Goal: Transaction & Acquisition: Obtain resource

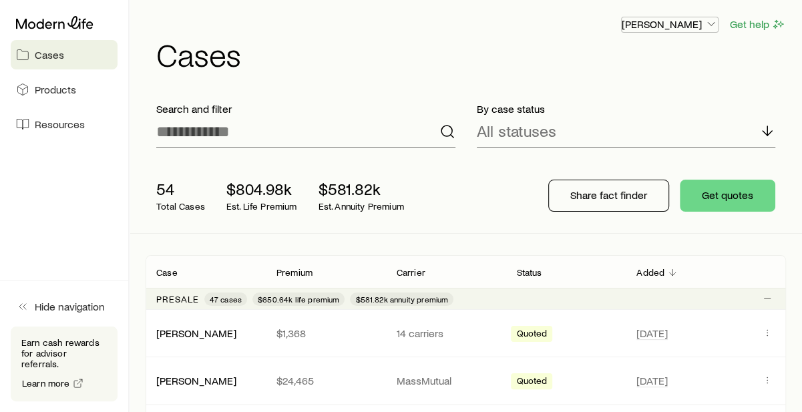
click at [712, 23] on icon "button" at bounding box center [710, 23] width 13 height 13
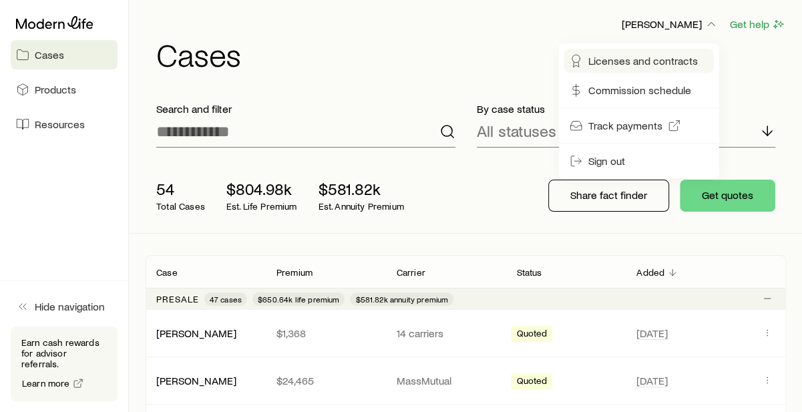
click at [656, 61] on span "Licenses and contracts" at bounding box center [642, 60] width 109 height 13
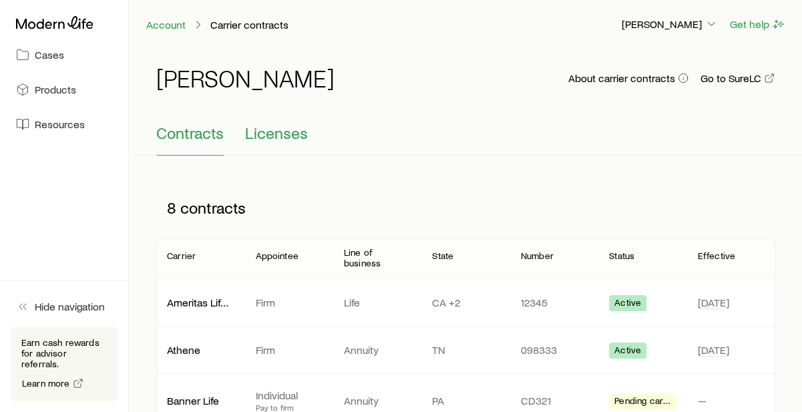
click at [284, 124] on span "Licenses" at bounding box center [276, 133] width 63 height 19
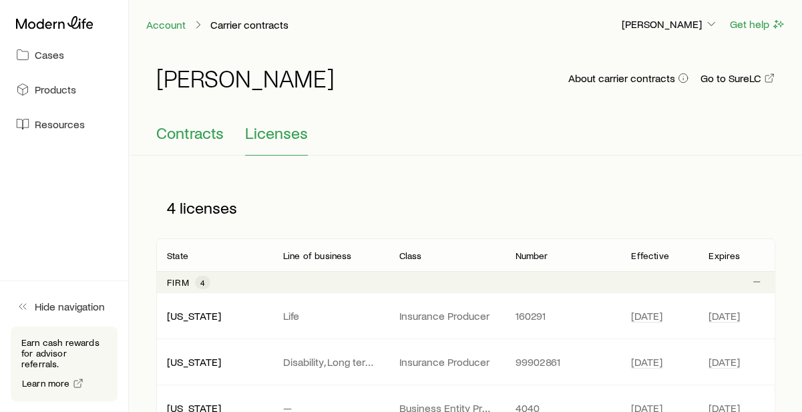
click at [174, 138] on span "Contracts" at bounding box center [189, 133] width 67 height 19
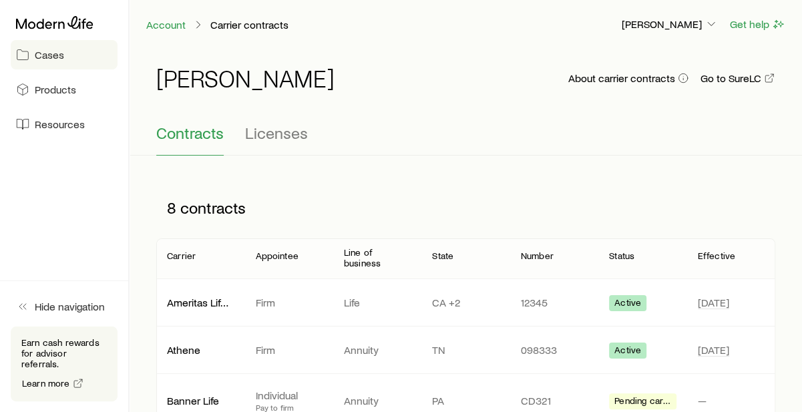
click at [63, 61] on link "Cases" at bounding box center [64, 54] width 107 height 29
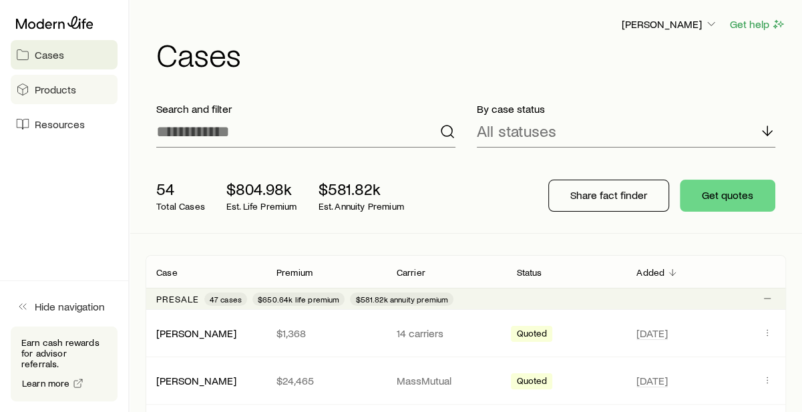
click at [62, 94] on span "Products" at bounding box center [55, 89] width 41 height 13
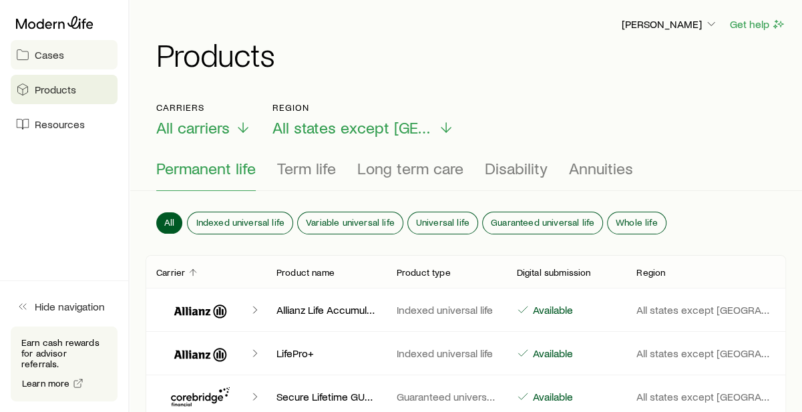
click at [63, 57] on span "Cases" at bounding box center [49, 54] width 29 height 13
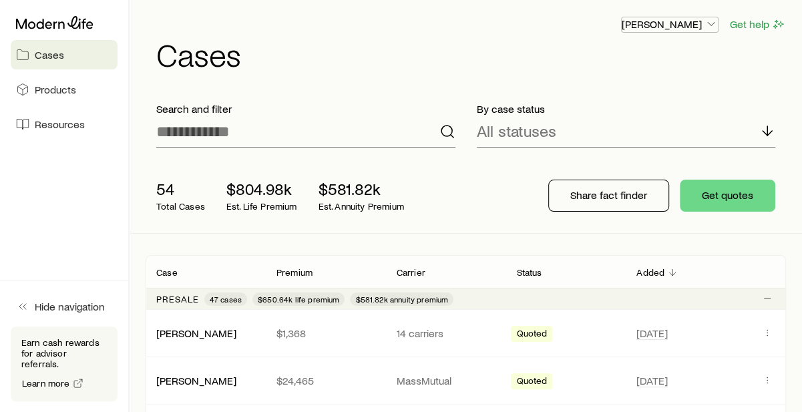
click at [709, 22] on icon "button" at bounding box center [710, 23] width 13 height 13
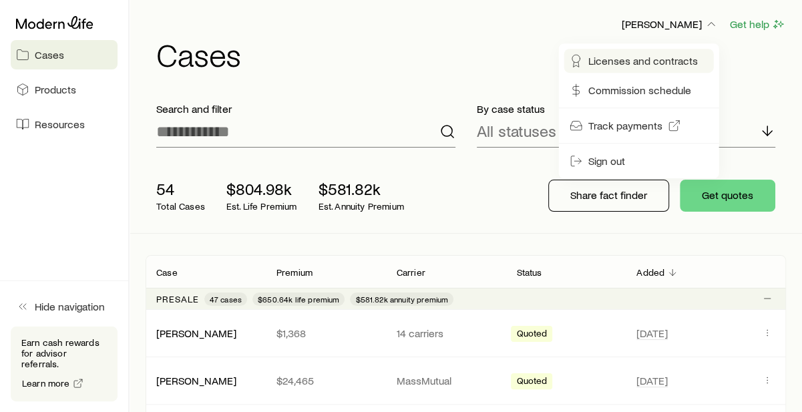
click at [618, 65] on span "Licenses and contracts" at bounding box center [642, 60] width 109 height 13
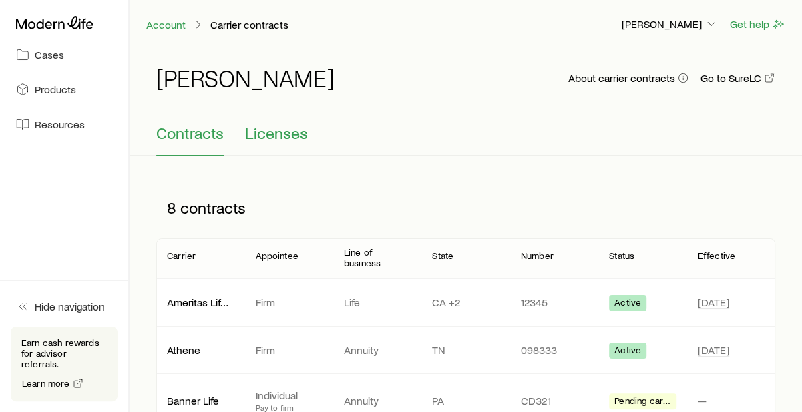
click at [262, 136] on span "Licenses" at bounding box center [276, 133] width 63 height 19
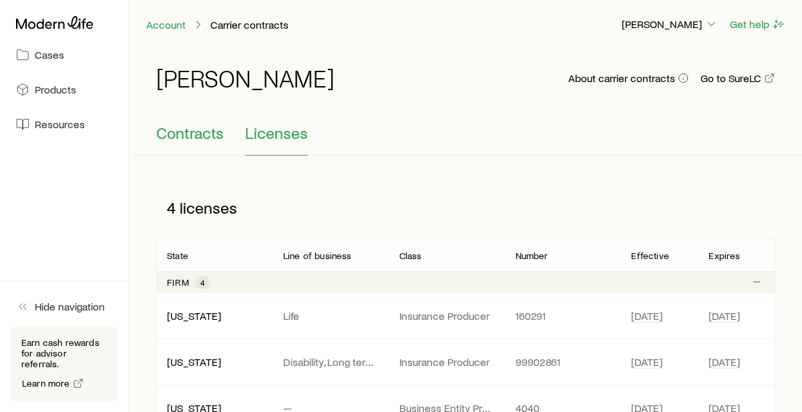
click at [208, 136] on span "Contracts" at bounding box center [189, 133] width 67 height 19
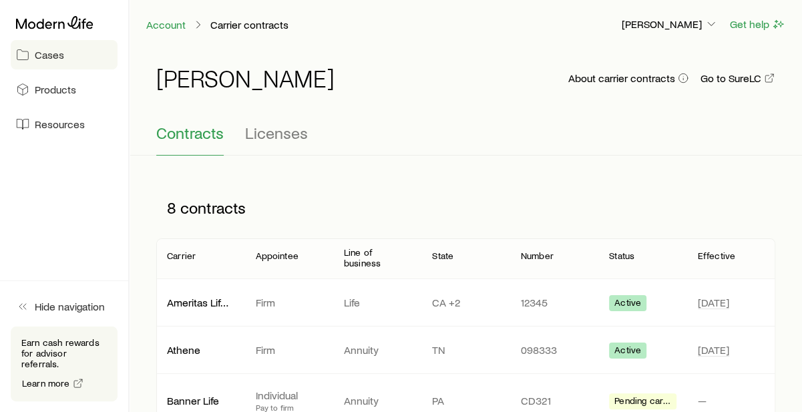
click at [55, 60] on span "Cases" at bounding box center [49, 54] width 29 height 13
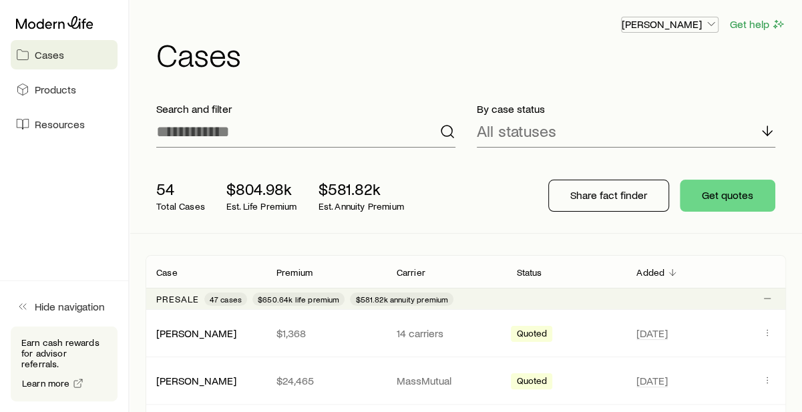
click at [712, 27] on icon "button" at bounding box center [710, 23] width 13 height 13
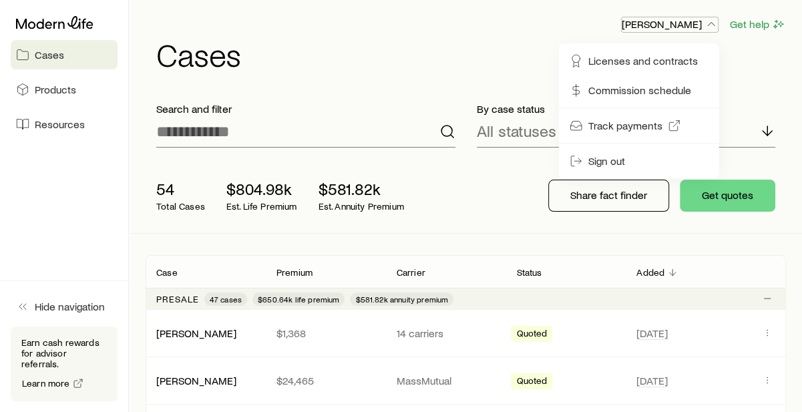
click at [712, 27] on icon "button" at bounding box center [710, 23] width 13 height 13
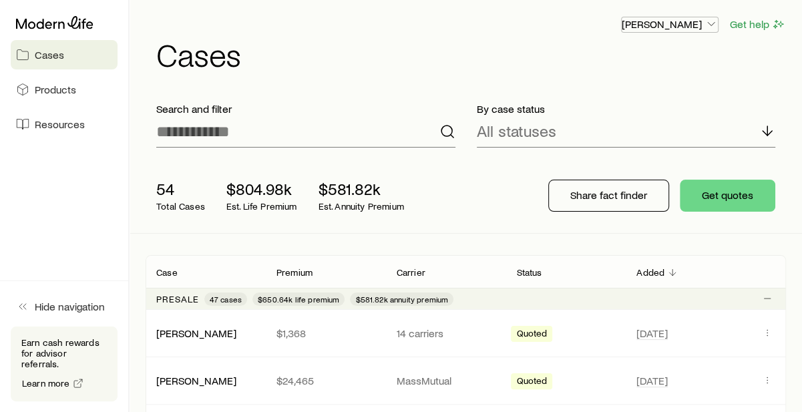
click at [712, 27] on icon "button" at bounding box center [710, 23] width 13 height 13
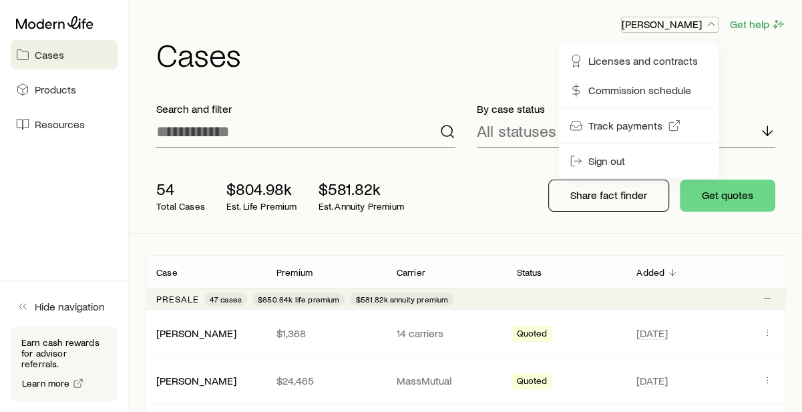
click at [712, 27] on icon "button" at bounding box center [710, 23] width 13 height 13
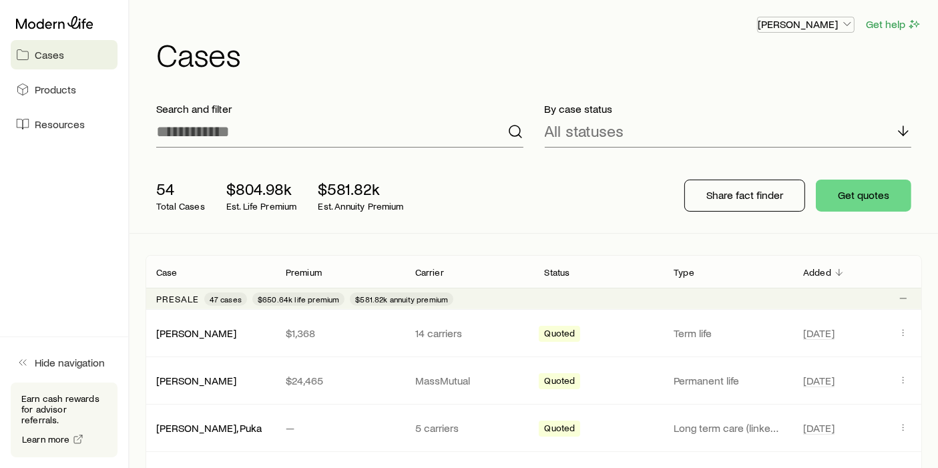
click at [812, 23] on icon "button" at bounding box center [846, 23] width 13 height 13
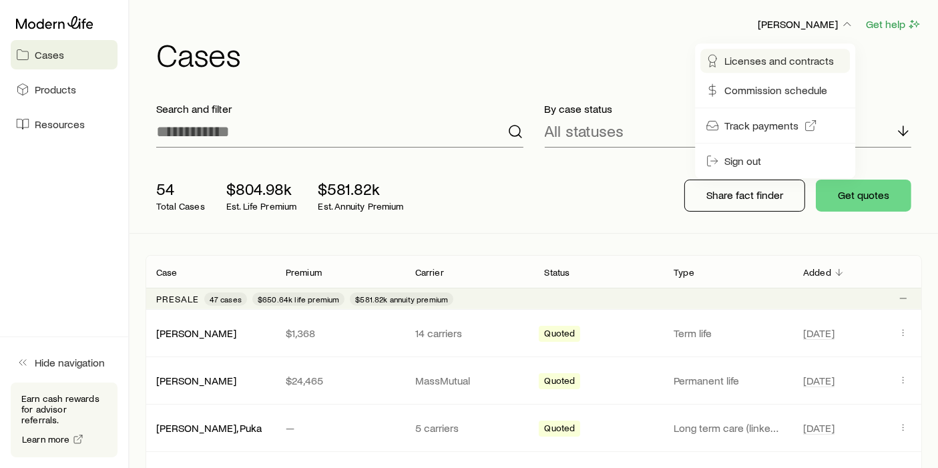
click at [788, 59] on span "Licenses and contracts" at bounding box center [778, 60] width 109 height 13
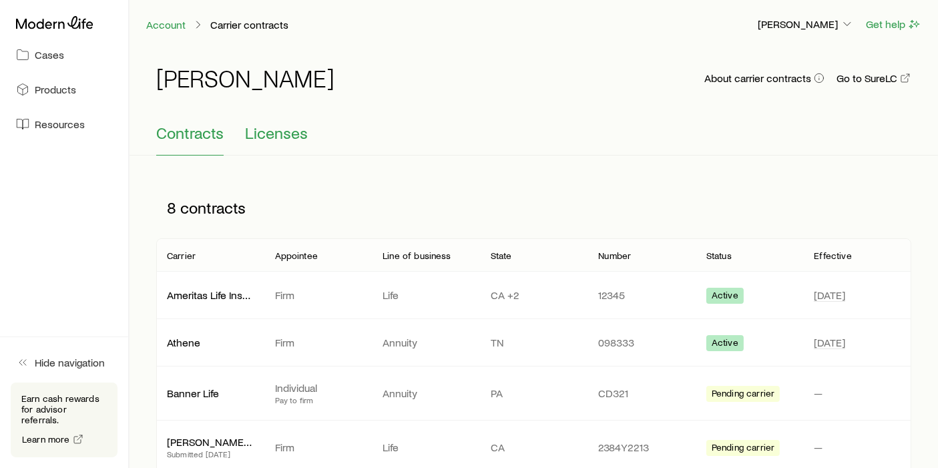
click at [268, 136] on span "Licenses" at bounding box center [276, 133] width 63 height 19
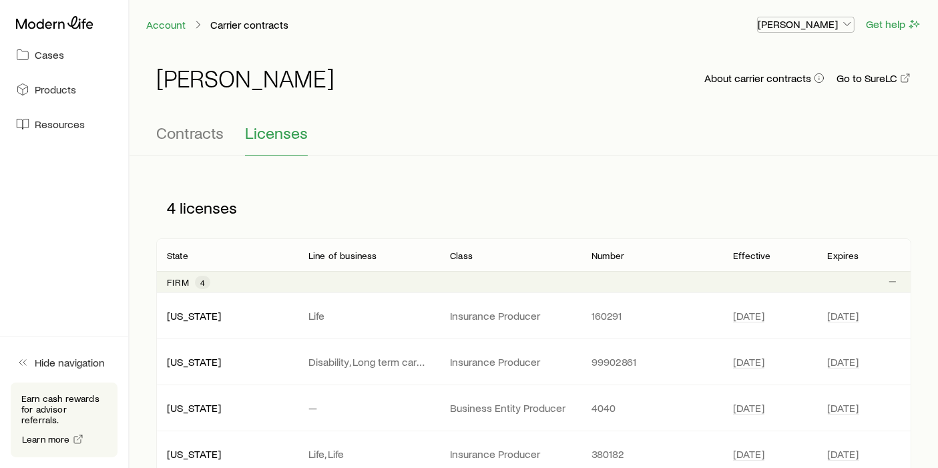
click at [812, 24] on icon "button" at bounding box center [846, 23] width 13 height 13
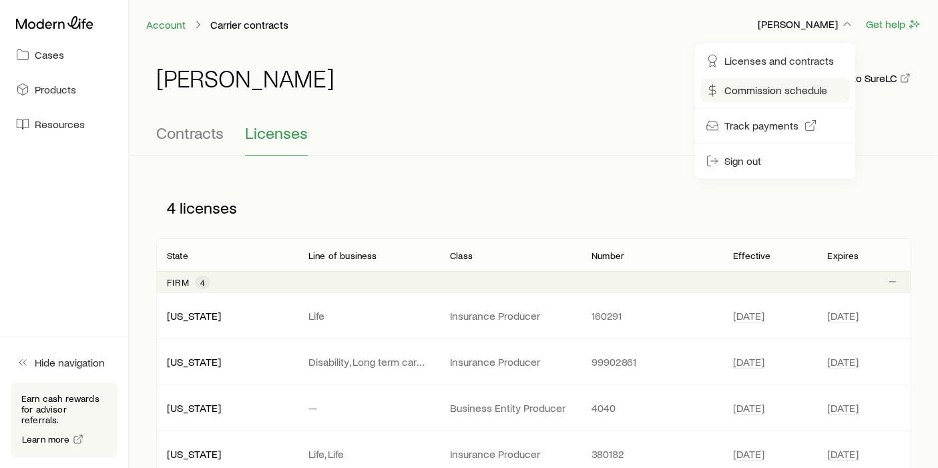
click at [748, 92] on span "Commission schedule" at bounding box center [775, 89] width 103 height 13
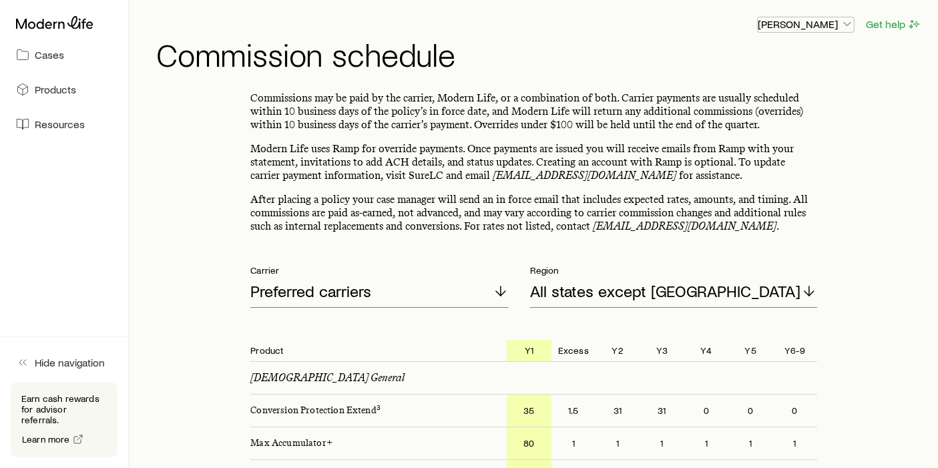
click at [812, 25] on icon "button" at bounding box center [846, 23] width 13 height 13
click at [597, 27] on div "[PERSON_NAME] Get help" at bounding box center [539, 24] width 766 height 17
click at [55, 52] on span "Cases" at bounding box center [49, 54] width 29 height 13
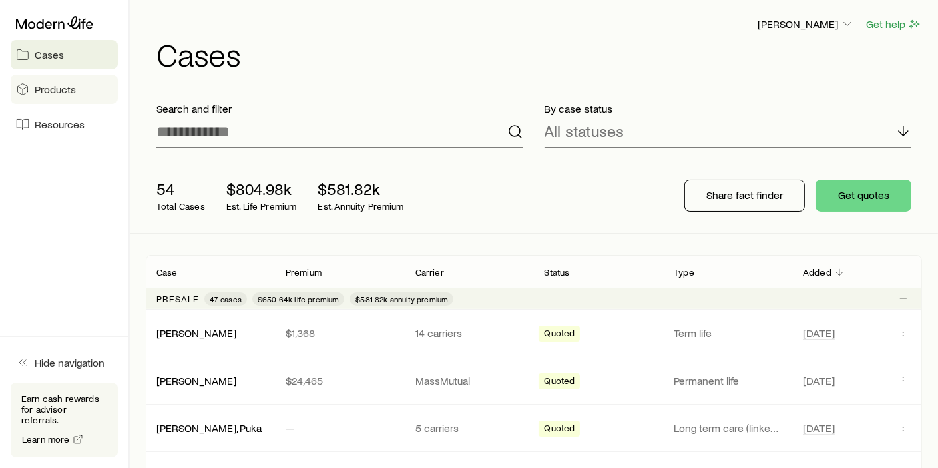
click at [43, 89] on span "Products" at bounding box center [55, 89] width 41 height 13
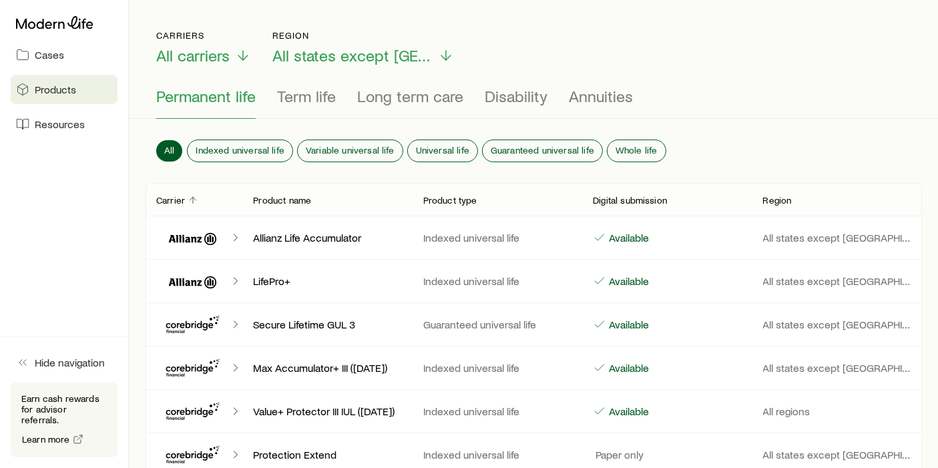
scroll to position [74, 0]
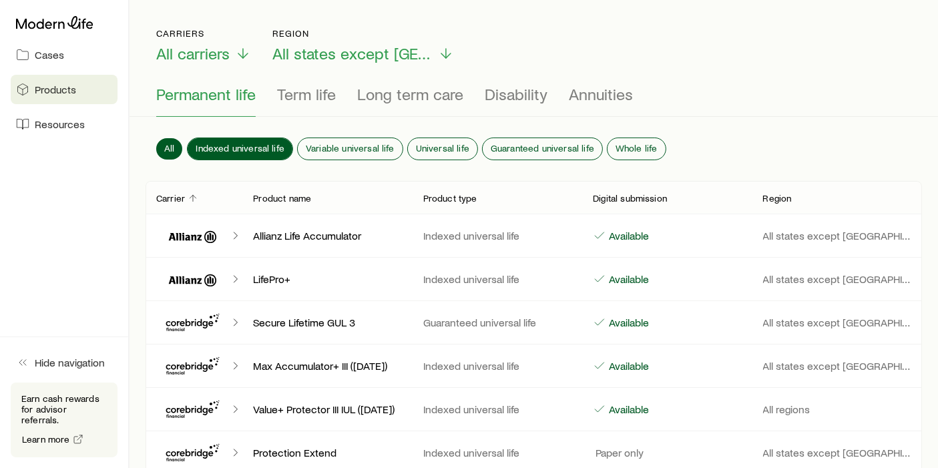
click at [238, 143] on span "Indexed universal life" at bounding box center [240, 148] width 89 height 11
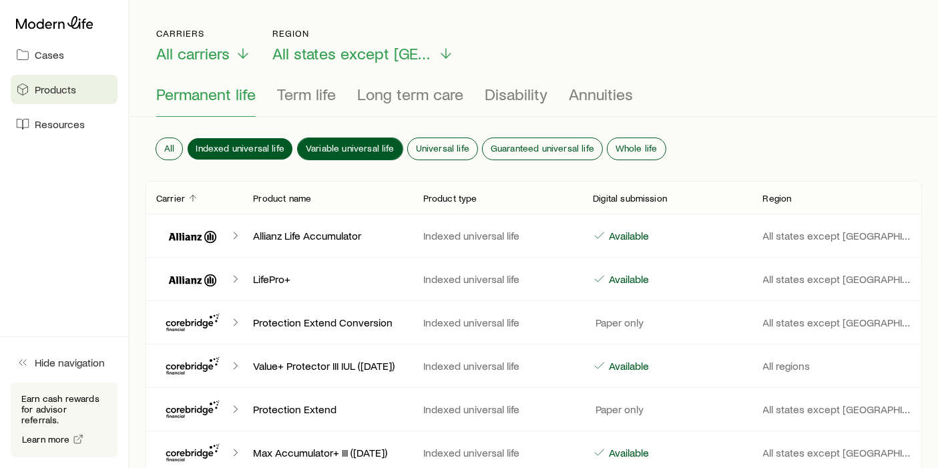
click at [356, 144] on span "Variable universal life" at bounding box center [350, 148] width 89 height 11
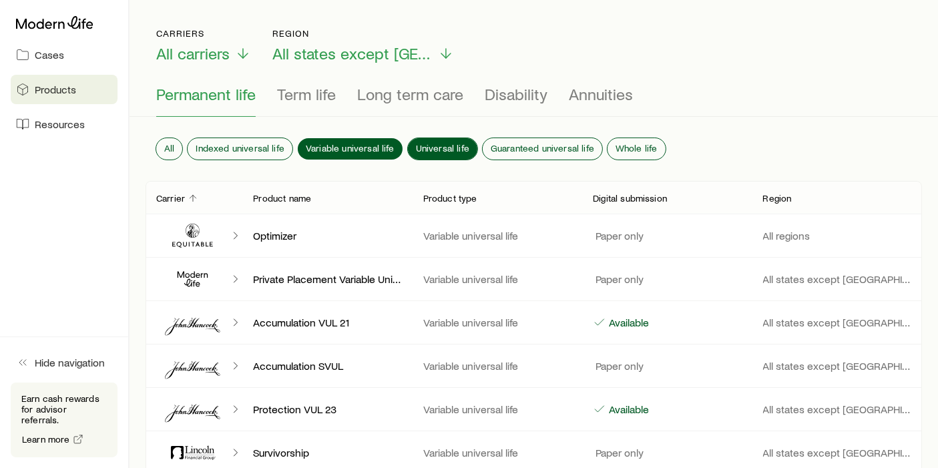
click at [450, 144] on span "Universal life" at bounding box center [442, 148] width 53 height 11
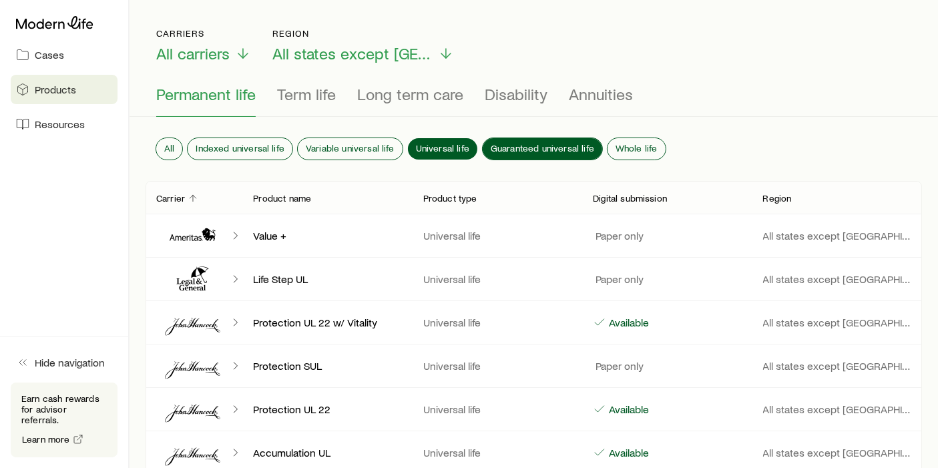
click at [517, 148] on button "Guaranteed universal life" at bounding box center [542, 148] width 119 height 21
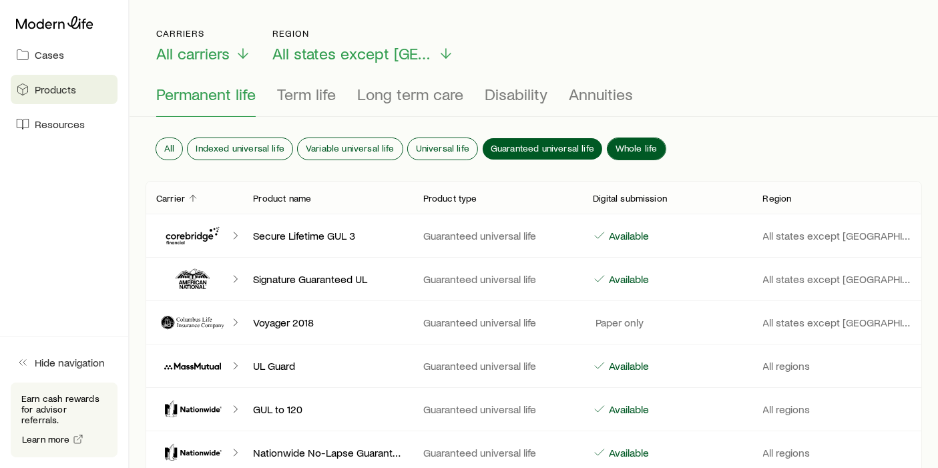
click at [623, 144] on span "Whole life" at bounding box center [637, 148] width 42 height 11
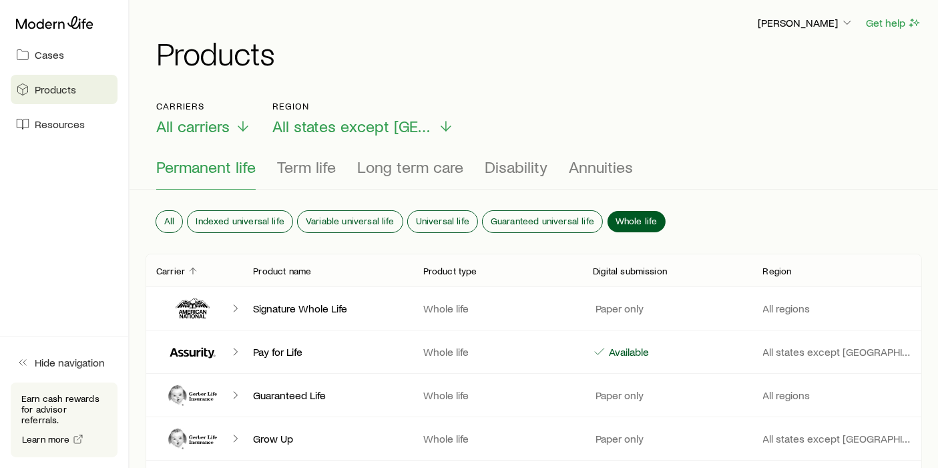
scroll to position [0, 0]
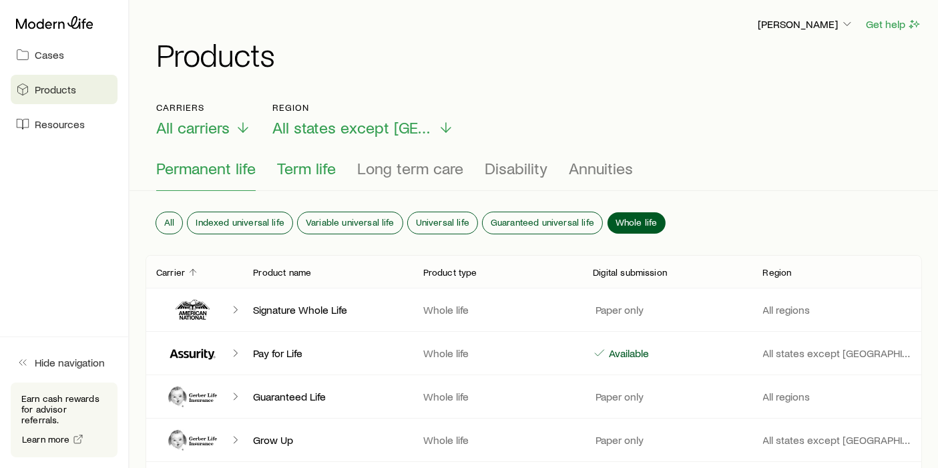
click at [294, 172] on span "Term life" at bounding box center [306, 168] width 59 height 19
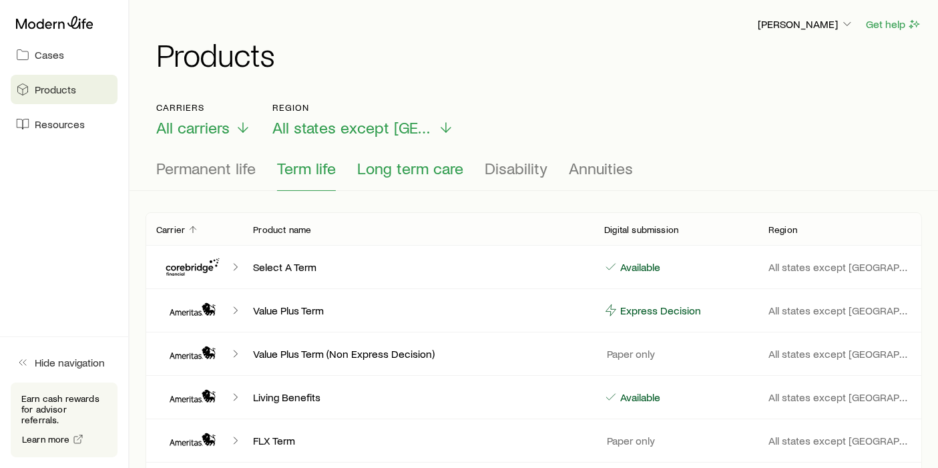
click at [434, 176] on span "Long term care" at bounding box center [410, 168] width 106 height 19
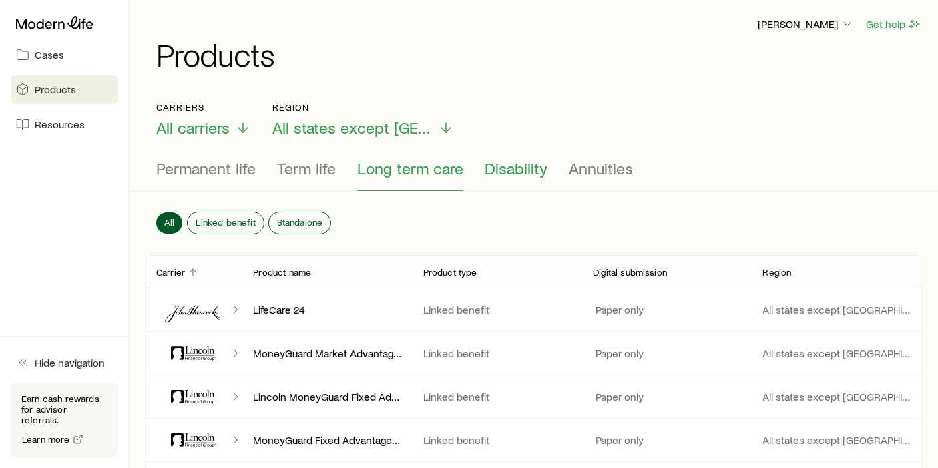
click at [498, 179] on button "Disability" at bounding box center [516, 175] width 63 height 32
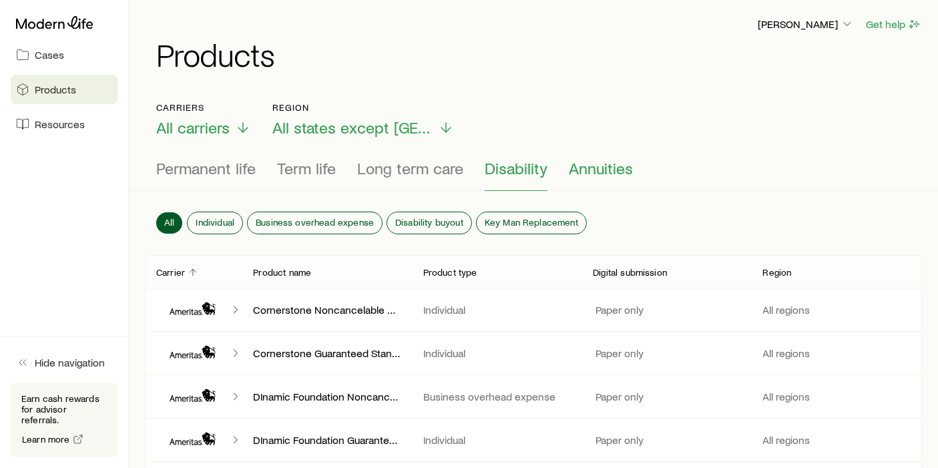
click at [584, 168] on span "Annuities" at bounding box center [601, 168] width 64 height 19
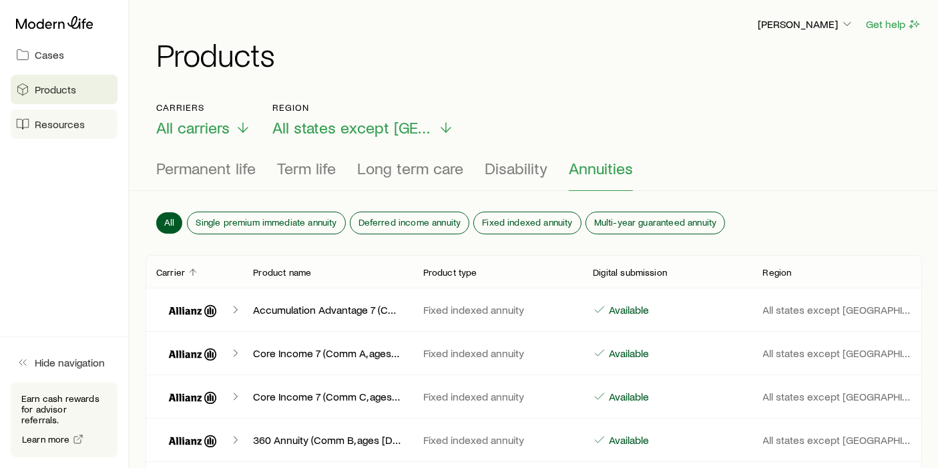
click at [59, 121] on span "Resources" at bounding box center [60, 123] width 50 height 13
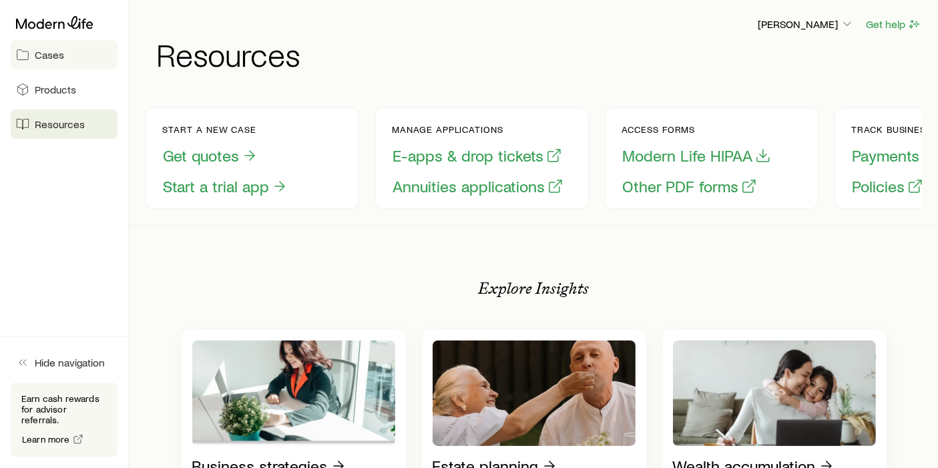
click at [56, 59] on span "Cases" at bounding box center [49, 54] width 29 height 13
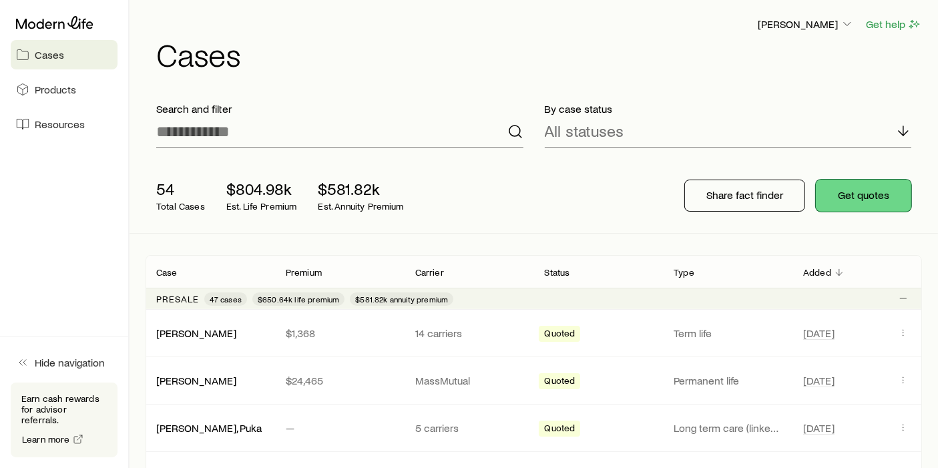
click at [812, 196] on button "Get quotes" at bounding box center [863, 196] width 95 height 32
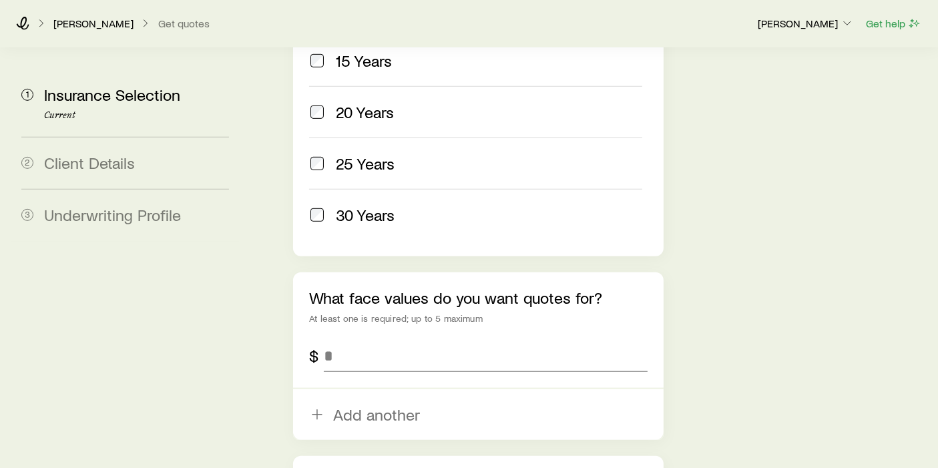
scroll to position [816, 0]
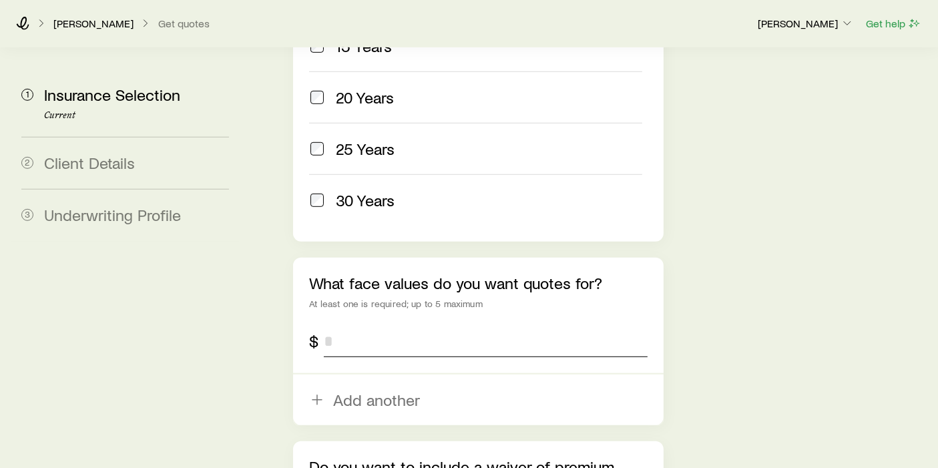
click at [373, 325] on input "tel" at bounding box center [486, 341] width 324 height 32
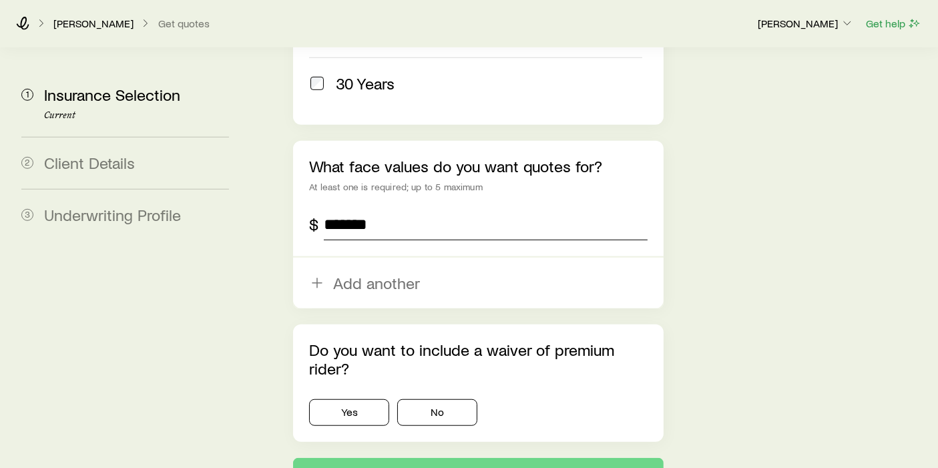
scroll to position [964, 0]
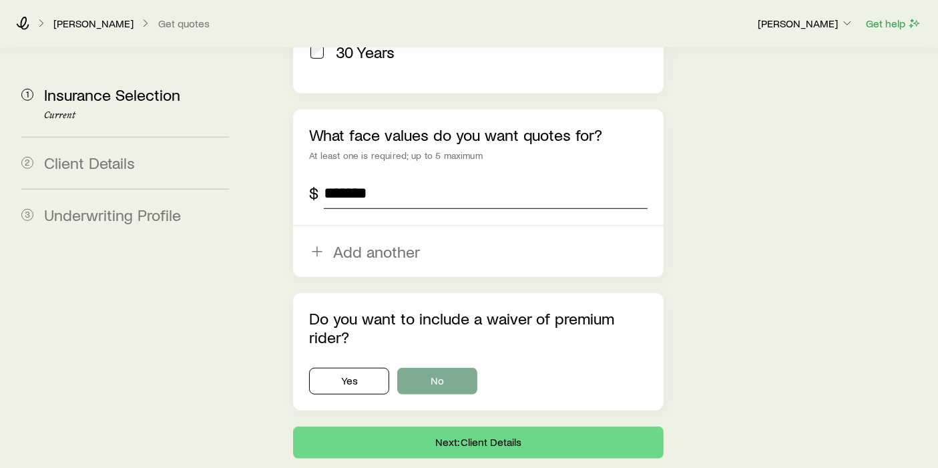
type input "*******"
click at [451, 368] on button "No" at bounding box center [437, 381] width 80 height 27
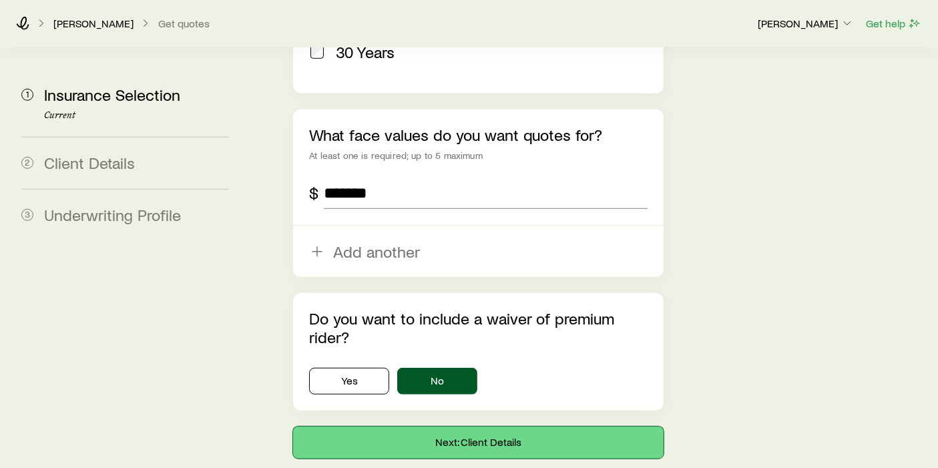
click at [528, 411] on button "Next: Client Details" at bounding box center [478, 443] width 371 height 32
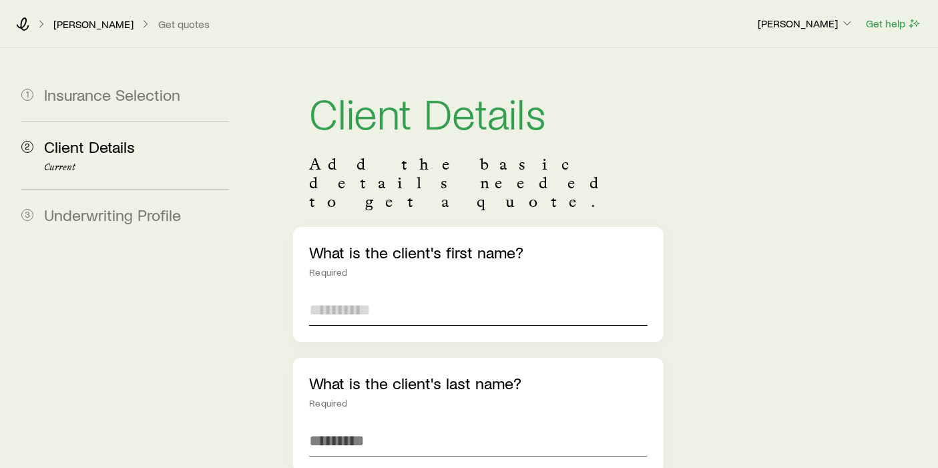
click at [447, 294] on input "text" at bounding box center [478, 310] width 338 height 32
type input "***"
click at [434, 411] on input "text" at bounding box center [478, 441] width 338 height 32
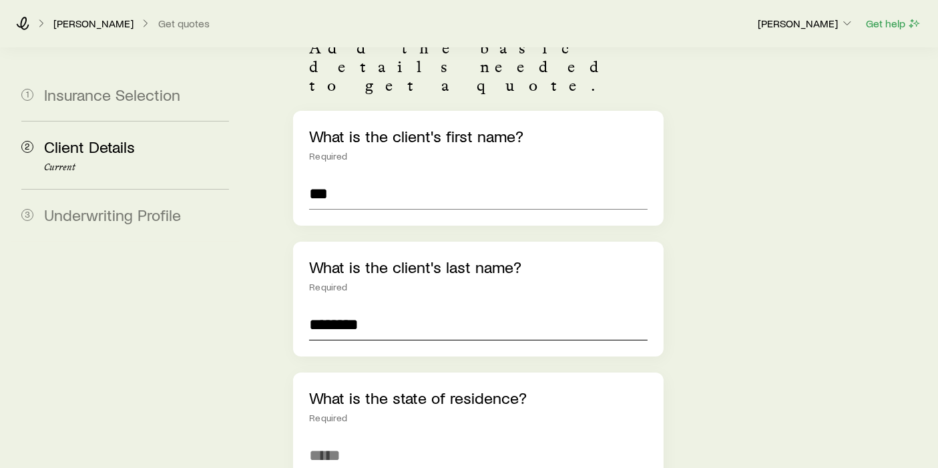
scroll to position [222, 0]
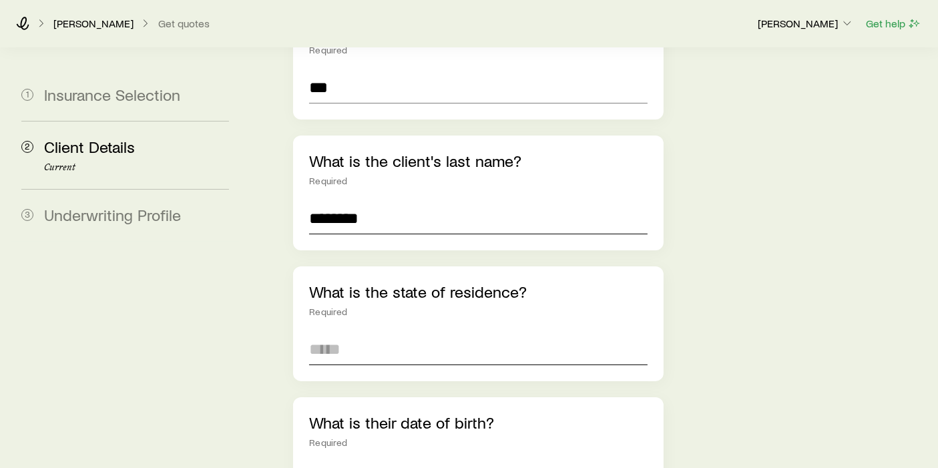
type input "********"
click at [431, 333] on input at bounding box center [478, 349] width 338 height 32
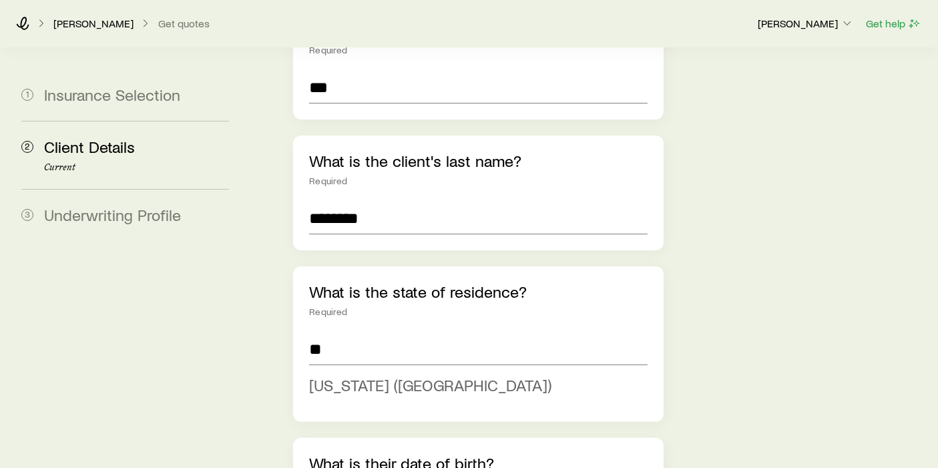
click at [392, 375] on span "[US_STATE] ([GEOGRAPHIC_DATA])" at bounding box center [430, 384] width 242 height 19
type input "**********"
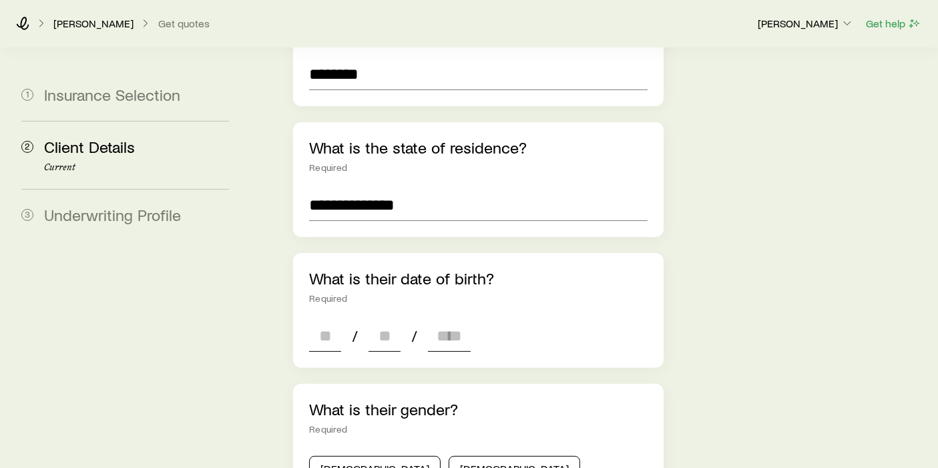
scroll to position [371, 0]
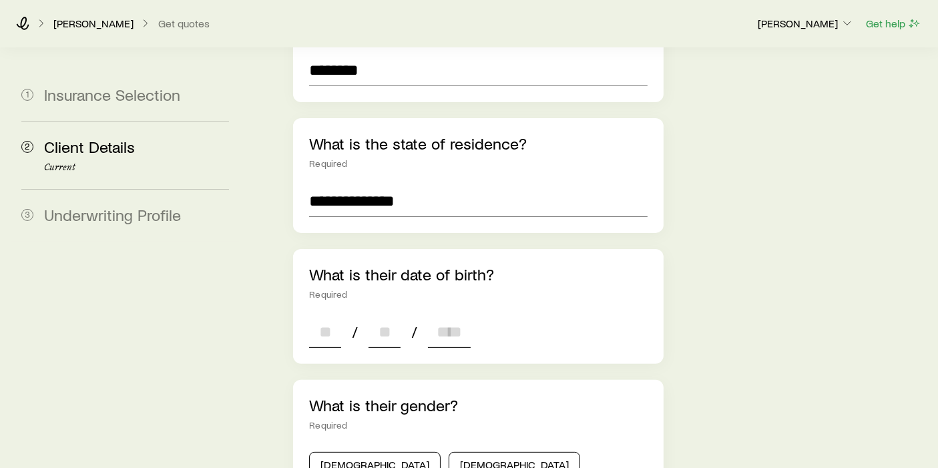
click at [337, 316] on input at bounding box center [325, 332] width 32 height 32
type input "**"
type input "****"
type input "*"
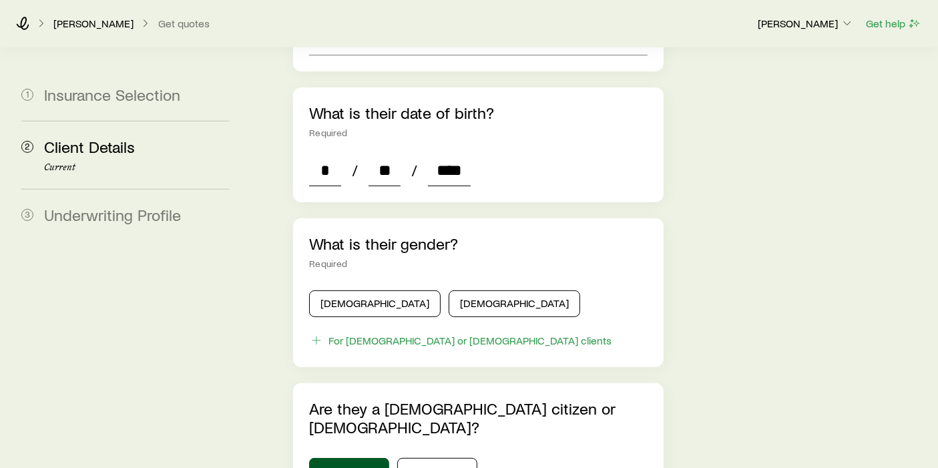
scroll to position [593, 0]
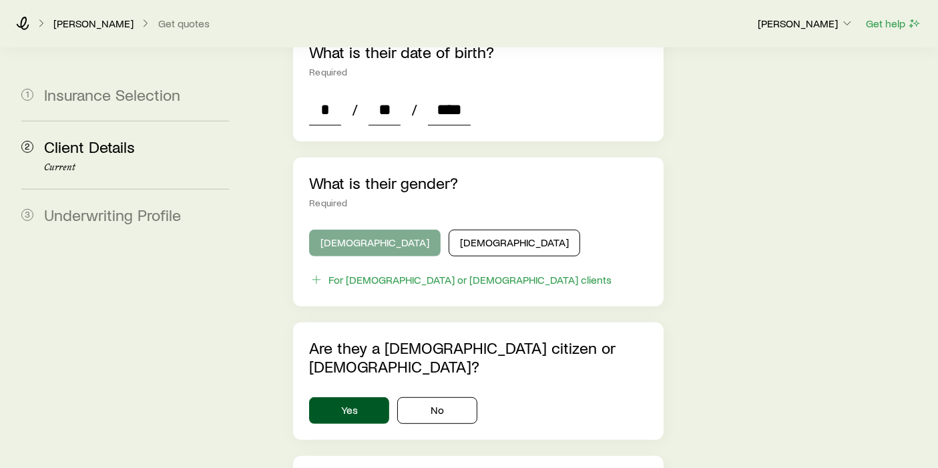
type input "****"
click at [344, 230] on button "[DEMOGRAPHIC_DATA]" at bounding box center [375, 243] width 132 height 27
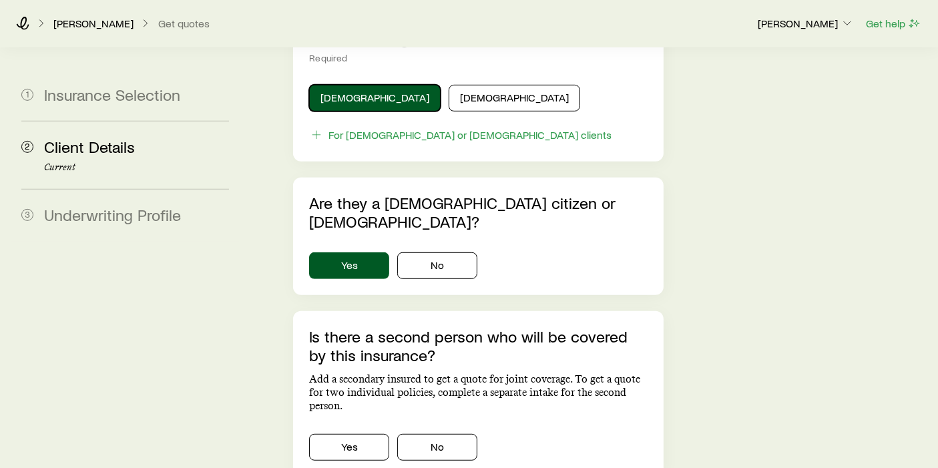
scroll to position [742, 0]
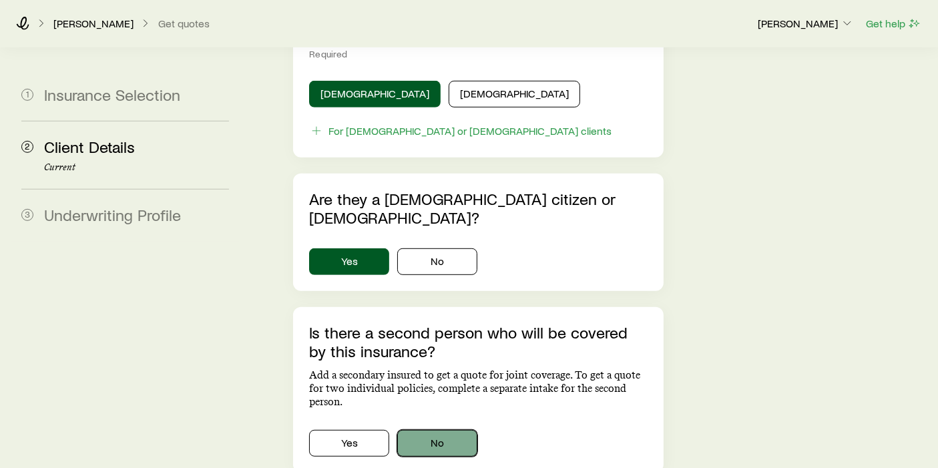
click at [463, 411] on button "No" at bounding box center [437, 443] width 80 height 27
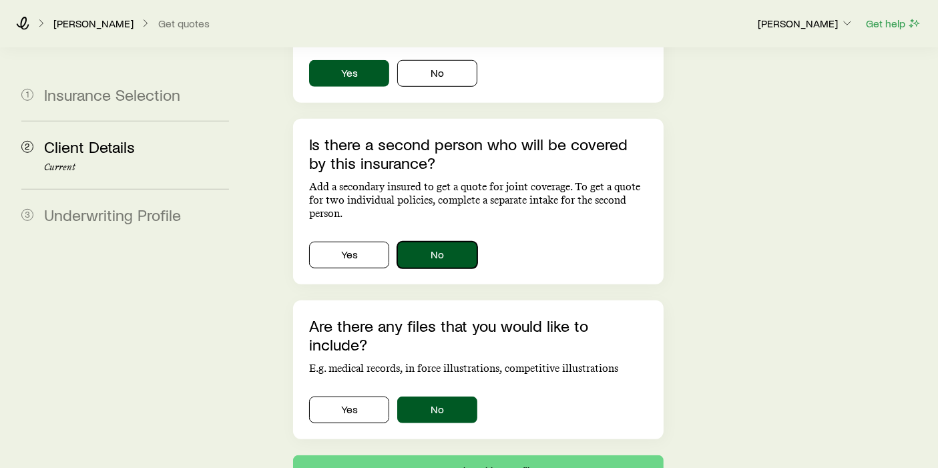
scroll to position [964, 0]
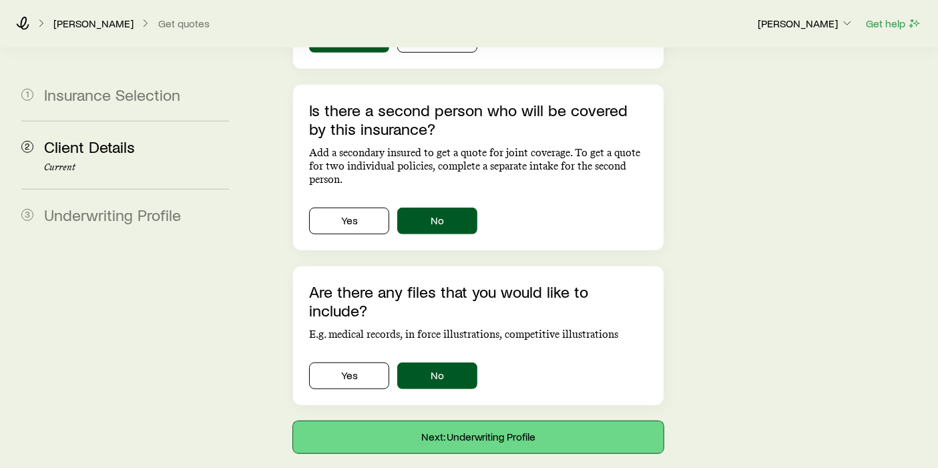
click at [487, 411] on button "Next: Underwriting Profile" at bounding box center [478, 437] width 371 height 32
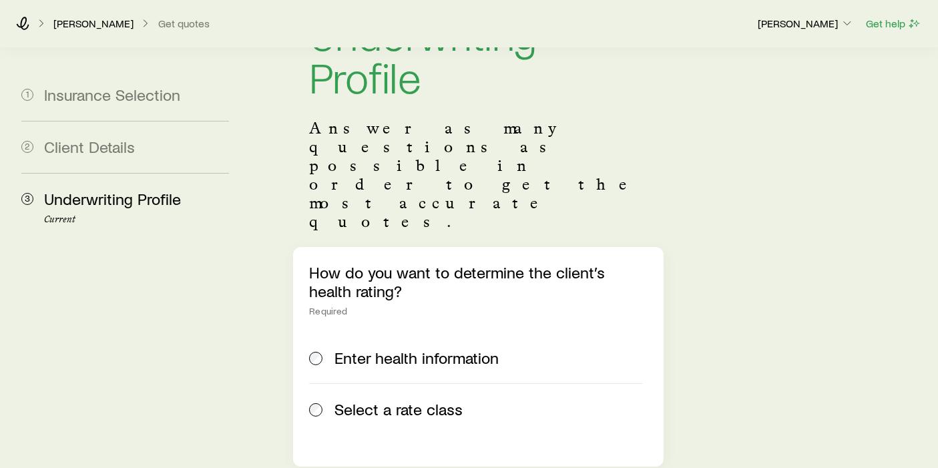
scroll to position [148, 0]
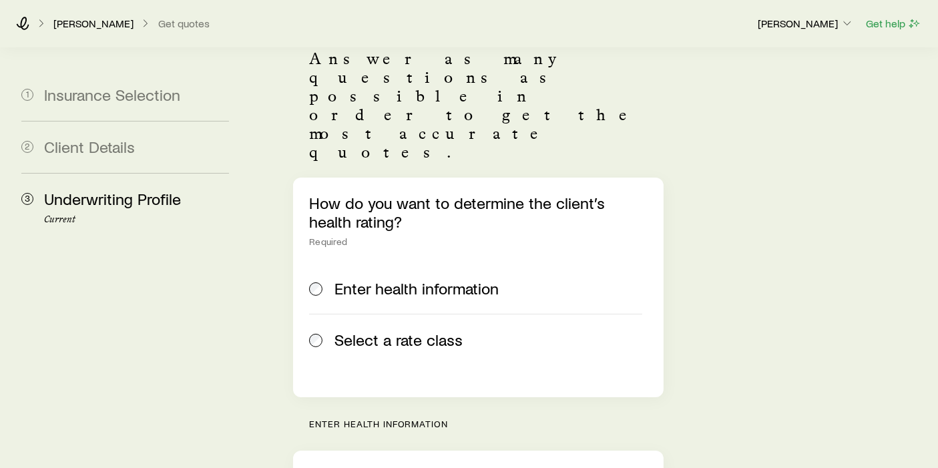
click at [327, 330] on div "Select a rate class" at bounding box center [475, 339] width 333 height 19
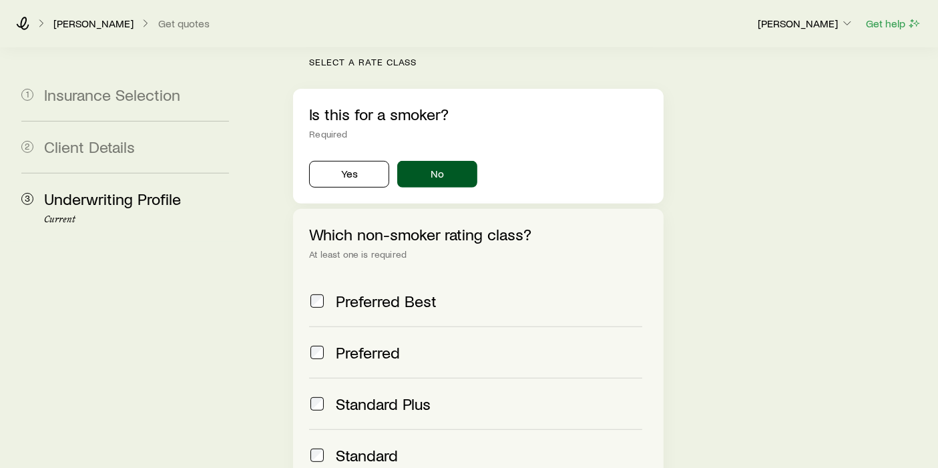
scroll to position [519, 0]
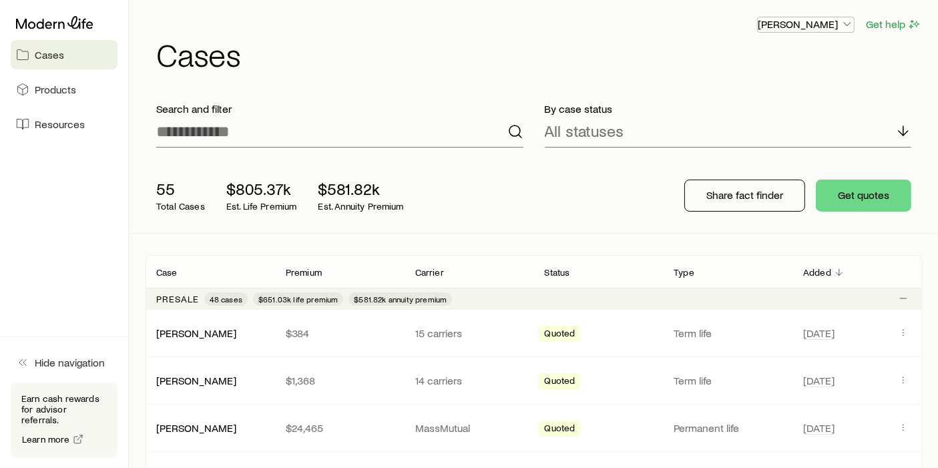
click at [851, 24] on icon "button" at bounding box center [846, 23] width 13 height 13
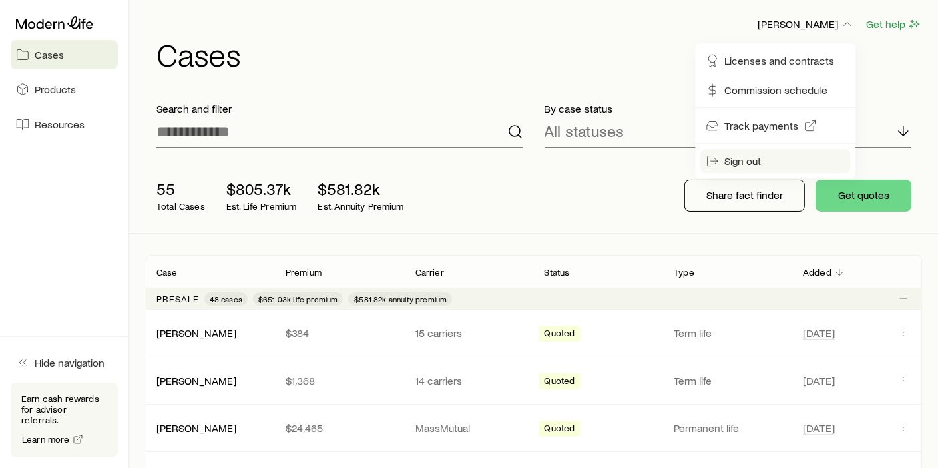
click at [751, 160] on span "Sign out" at bounding box center [742, 160] width 37 height 13
